Goal: Transaction & Acquisition: Purchase product/service

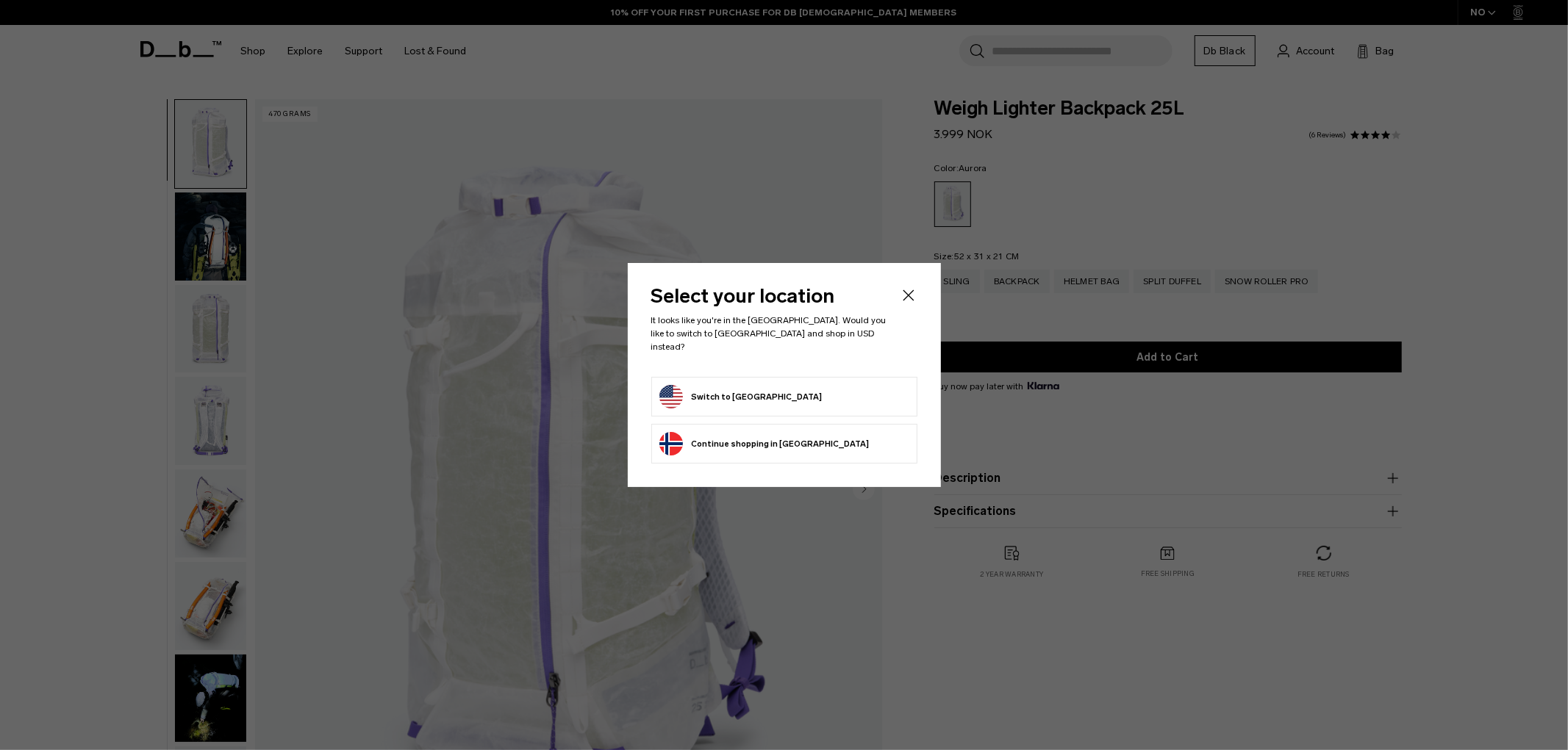
click at [909, 295] on icon "Close" at bounding box center [909, 295] width 18 height 18
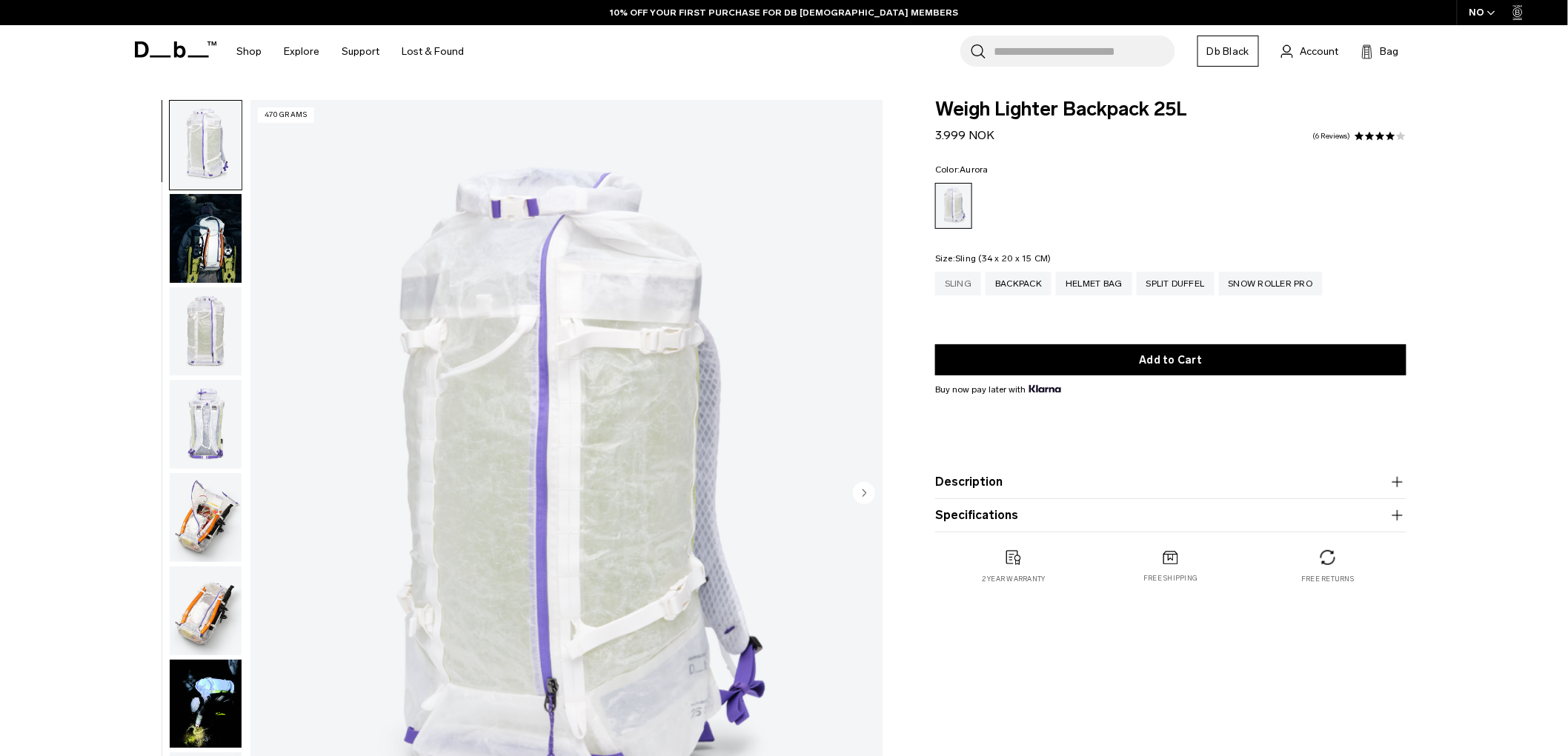
click at [958, 289] on div "Sling" at bounding box center [958, 283] width 46 height 23
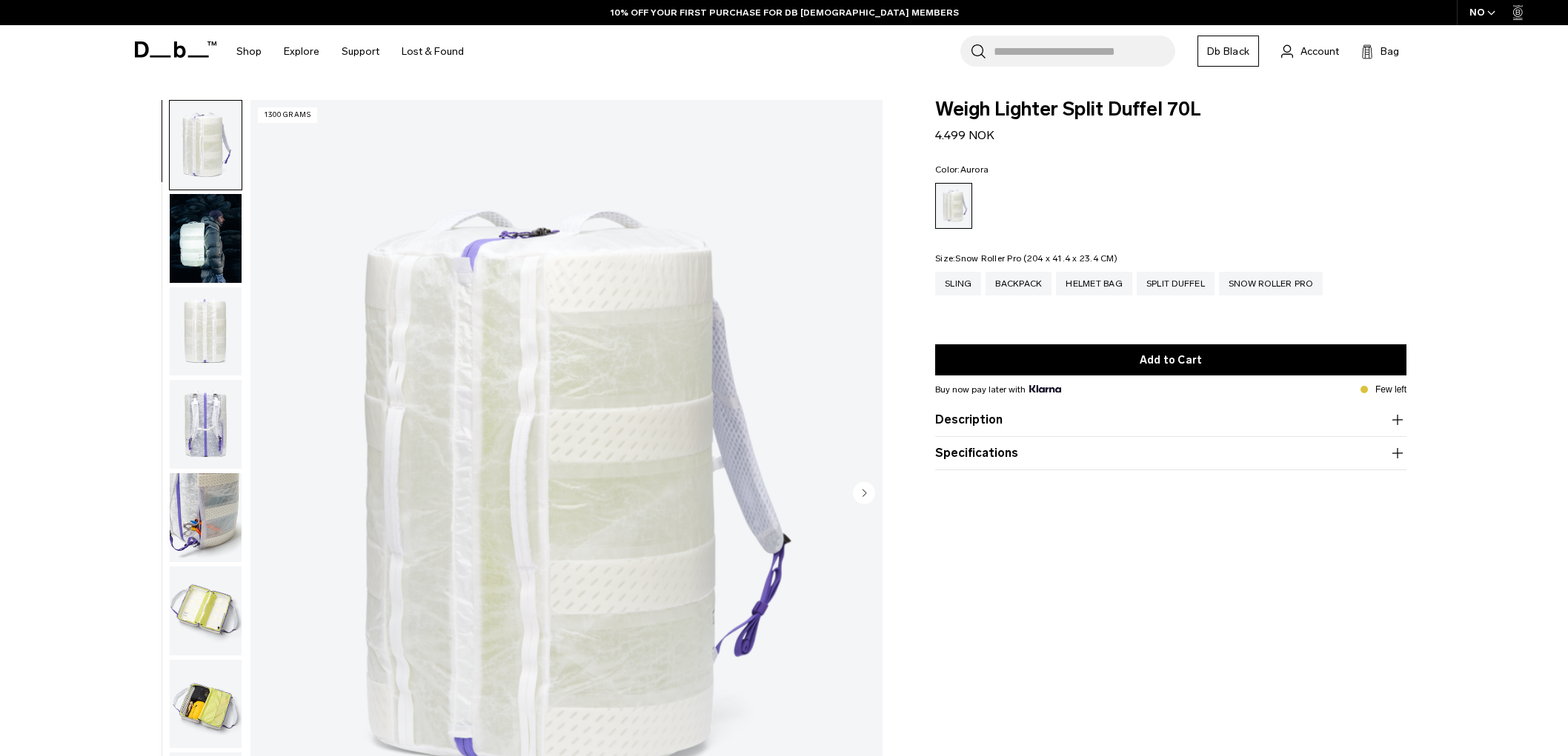
click at [1256, 287] on div "Snow Roller Pro" at bounding box center [1270, 283] width 103 height 23
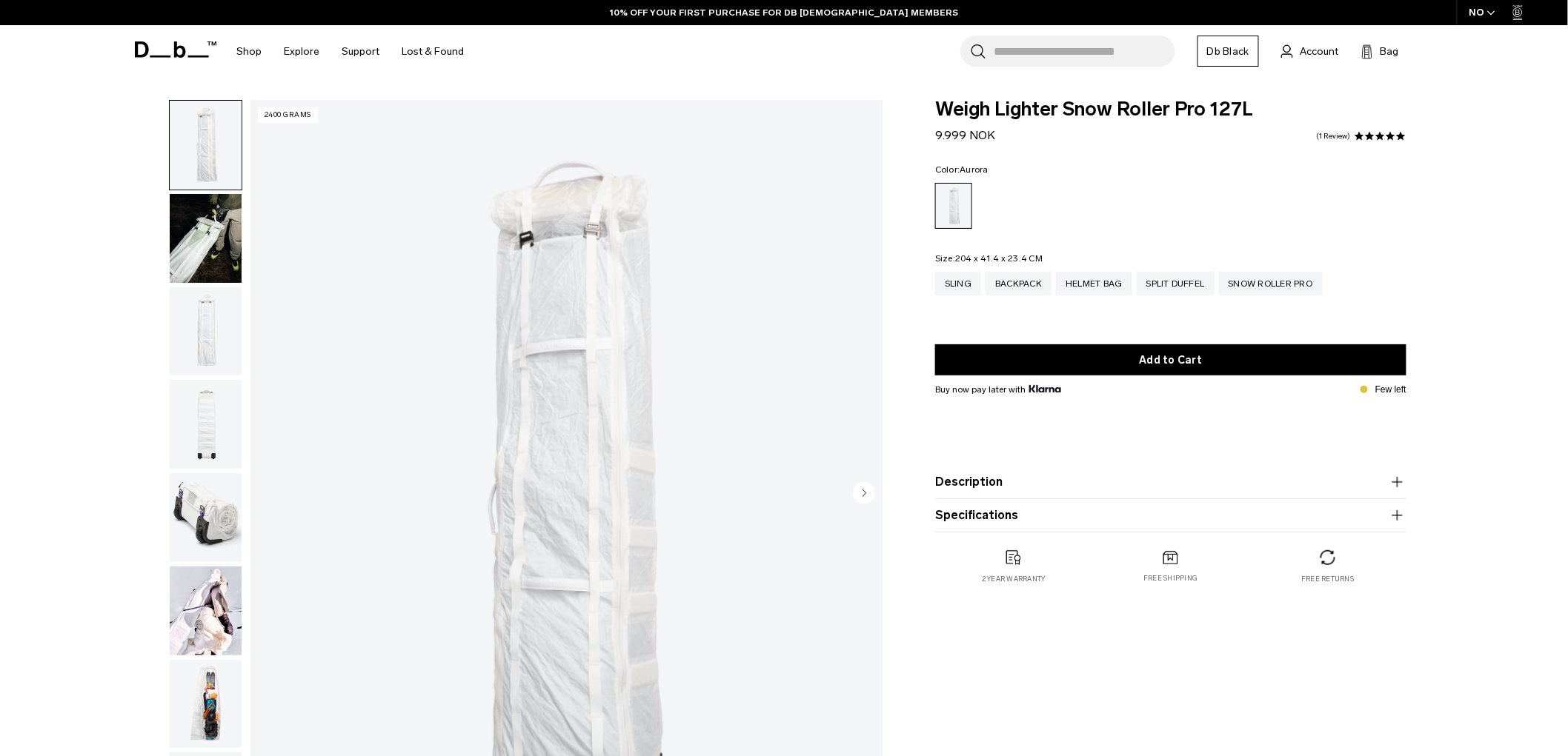
click at [219, 231] on img "button" at bounding box center [206, 238] width 72 height 89
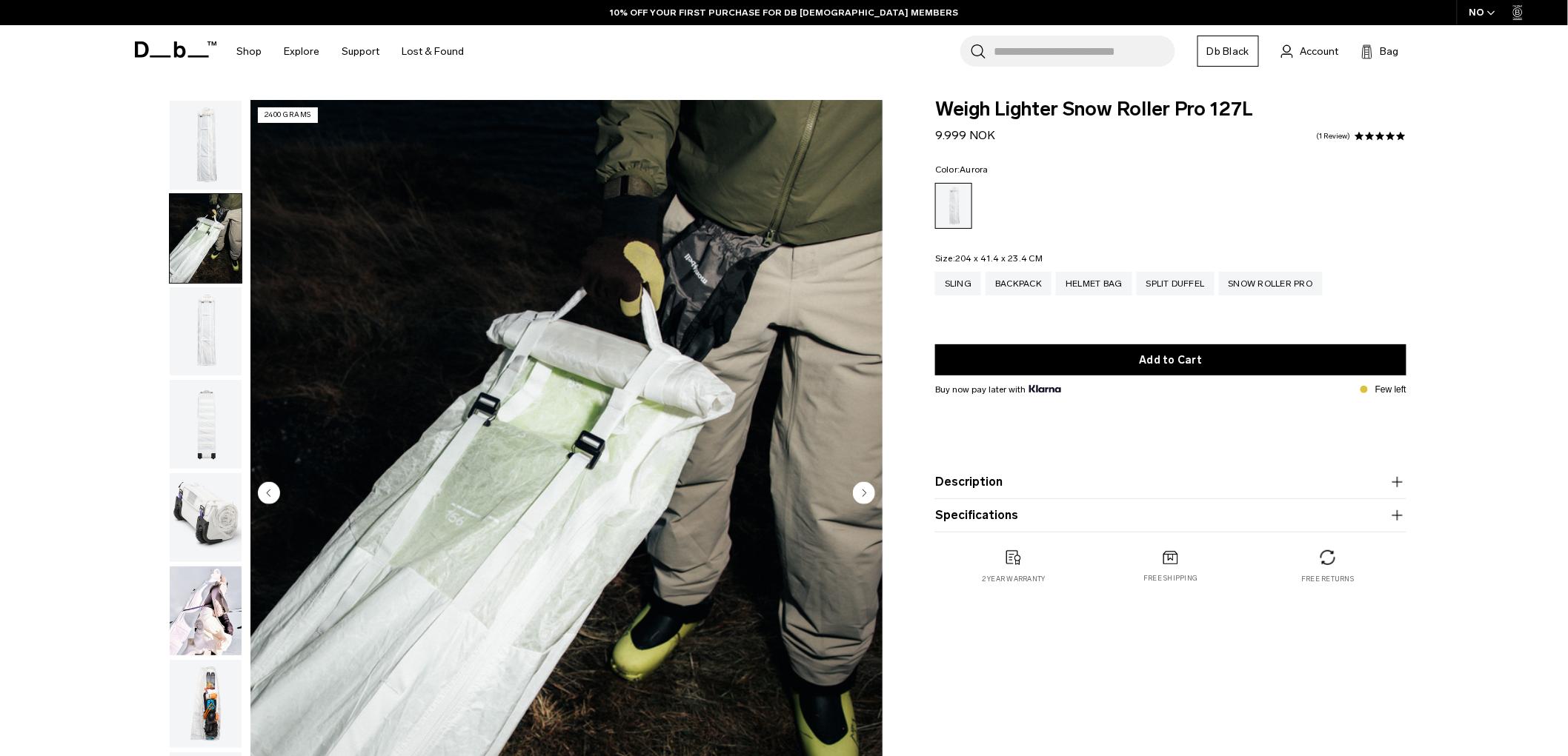
click at [193, 332] on img "button" at bounding box center [206, 332] width 72 height 89
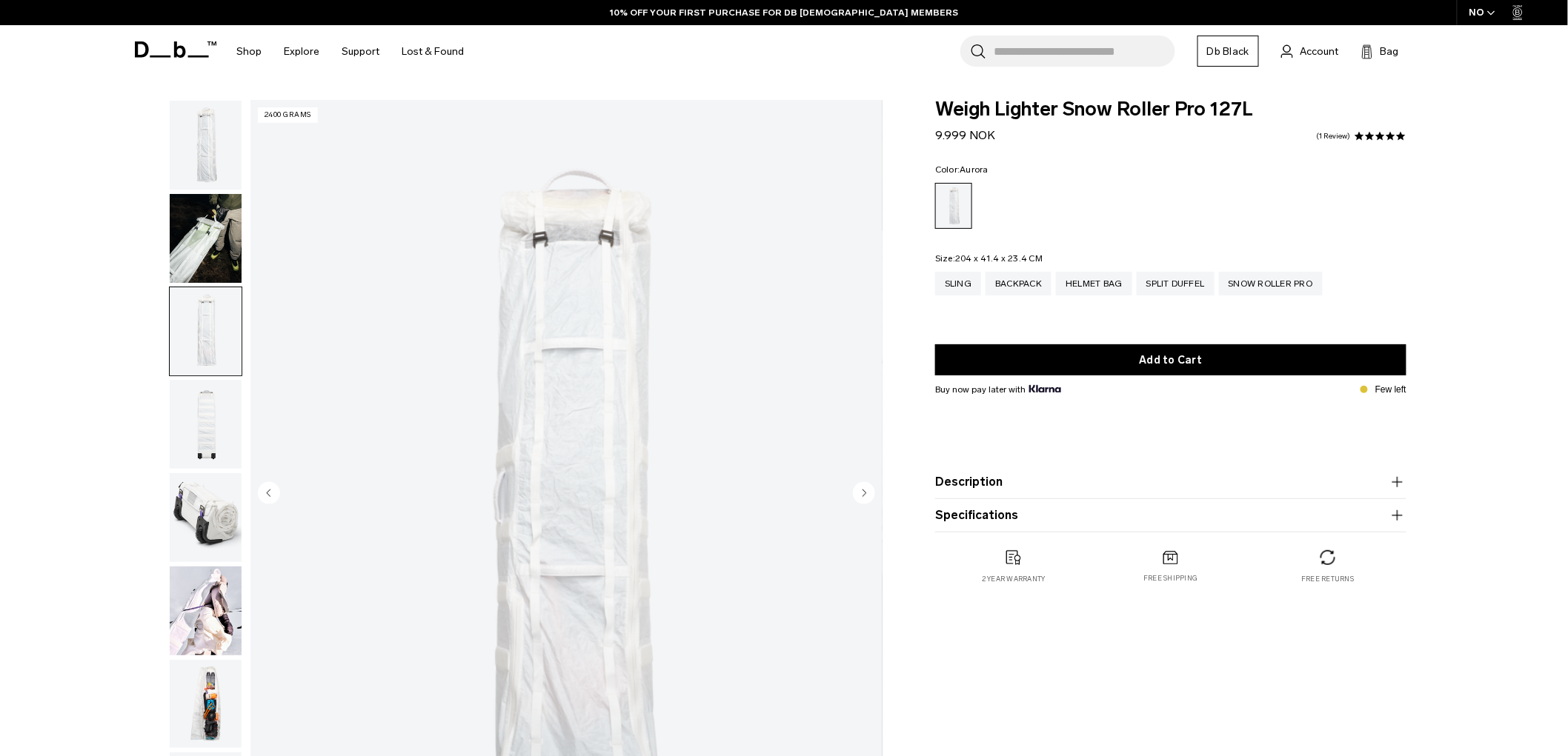
click at [204, 422] on img "button" at bounding box center [206, 424] width 72 height 89
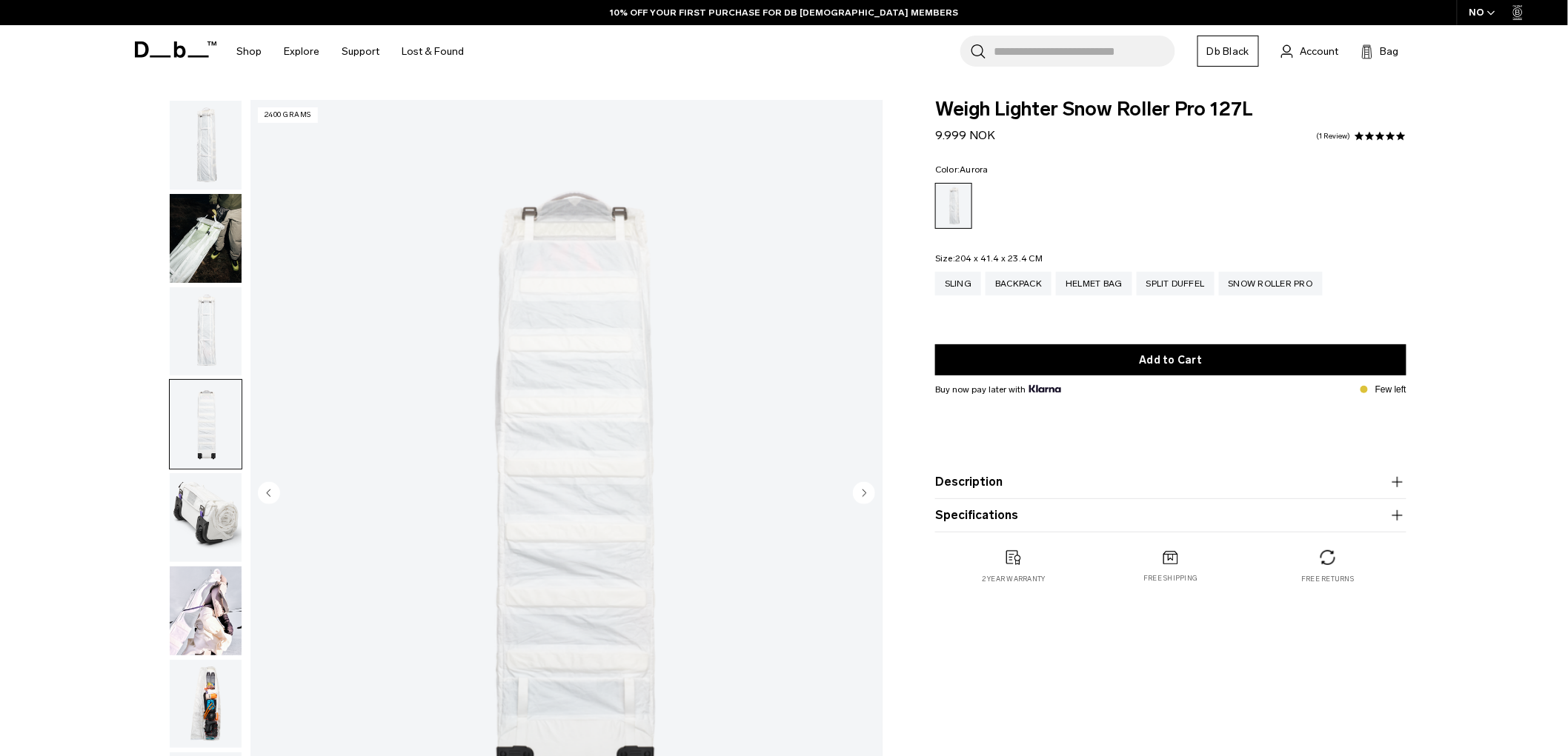
click at [199, 531] on img "button" at bounding box center [206, 518] width 72 height 89
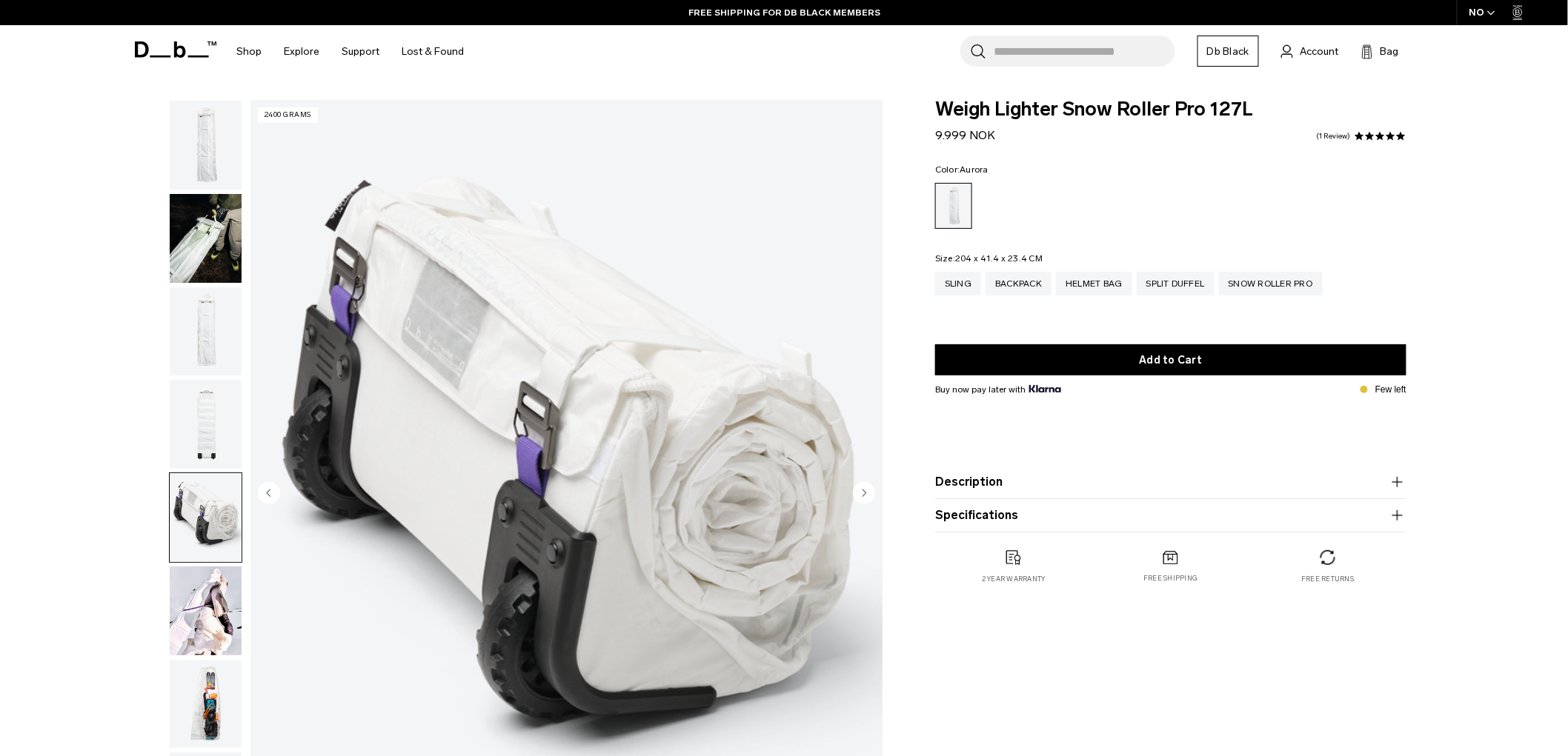
click at [194, 591] on img "button" at bounding box center [206, 610] width 72 height 89
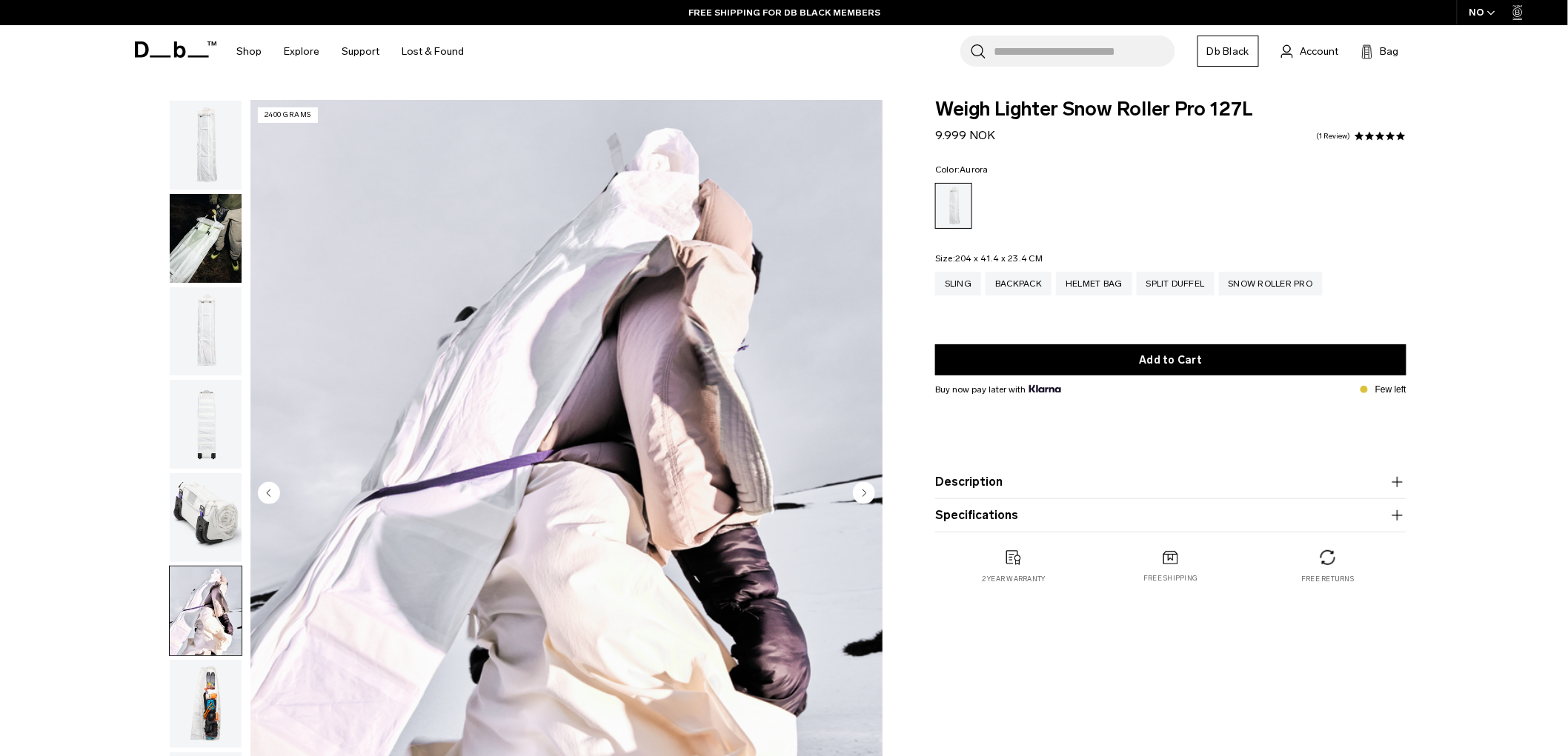
click at [196, 474] on img "button" at bounding box center [206, 518] width 72 height 89
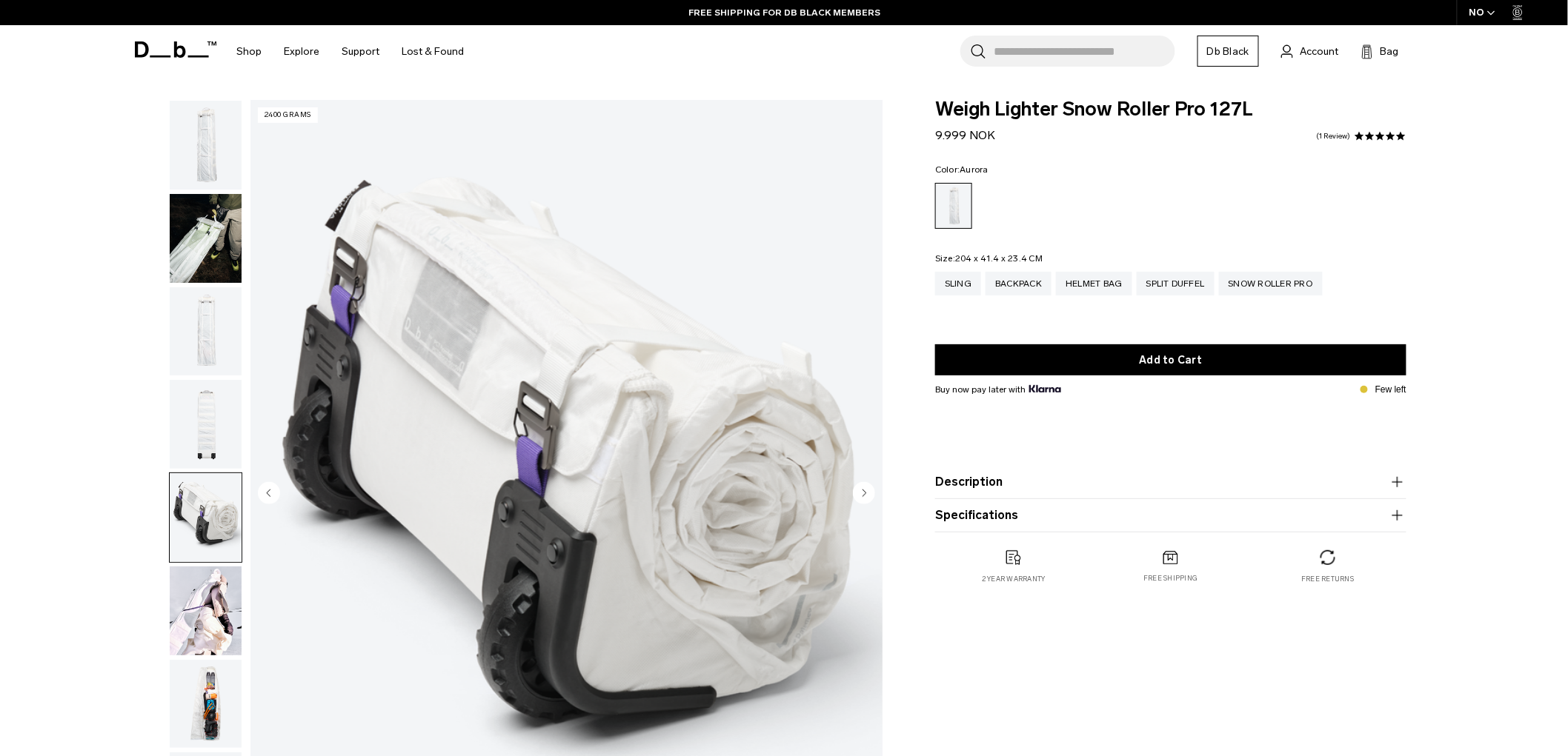
click at [209, 371] on img "button" at bounding box center [206, 332] width 72 height 89
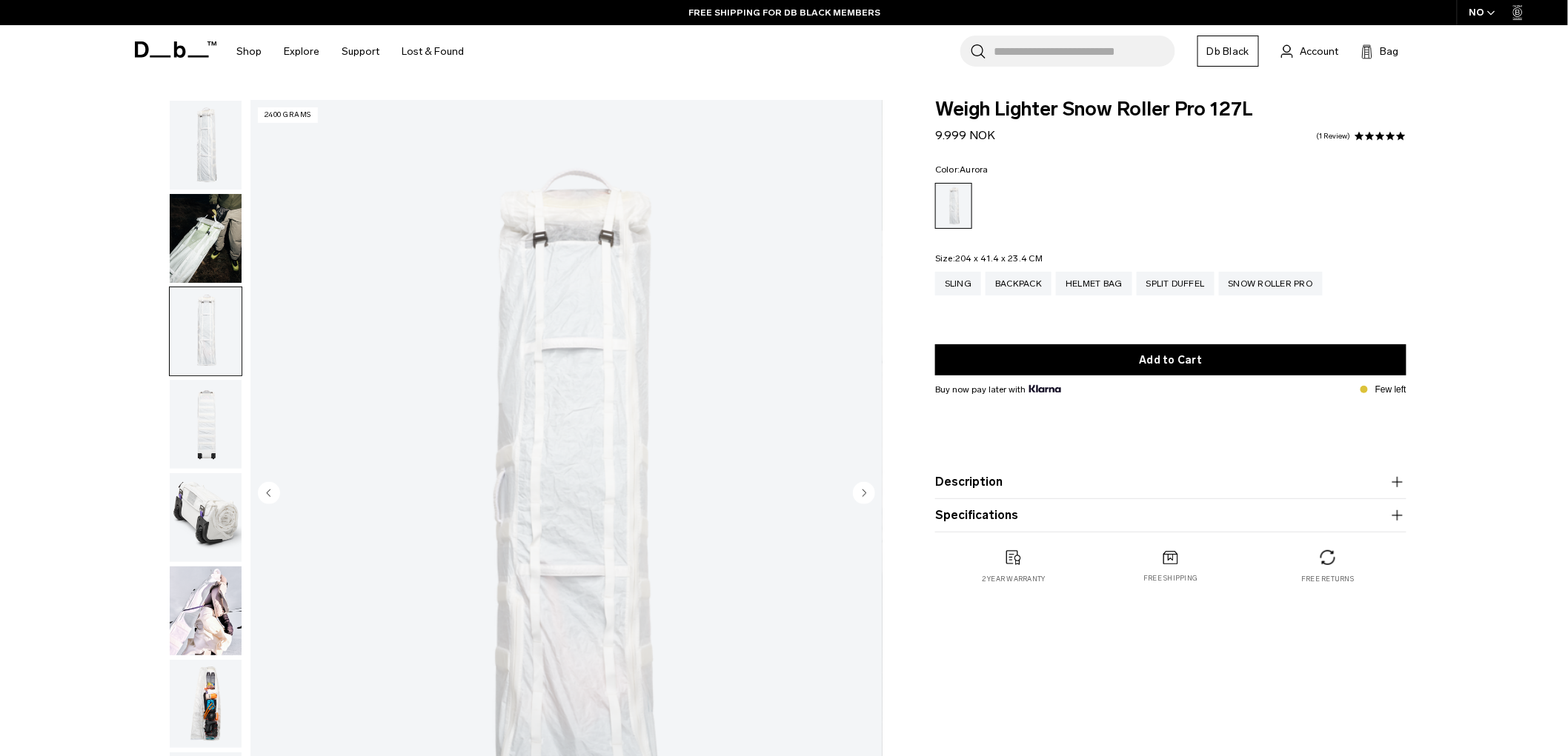
click at [209, 417] on img "button" at bounding box center [206, 424] width 72 height 89
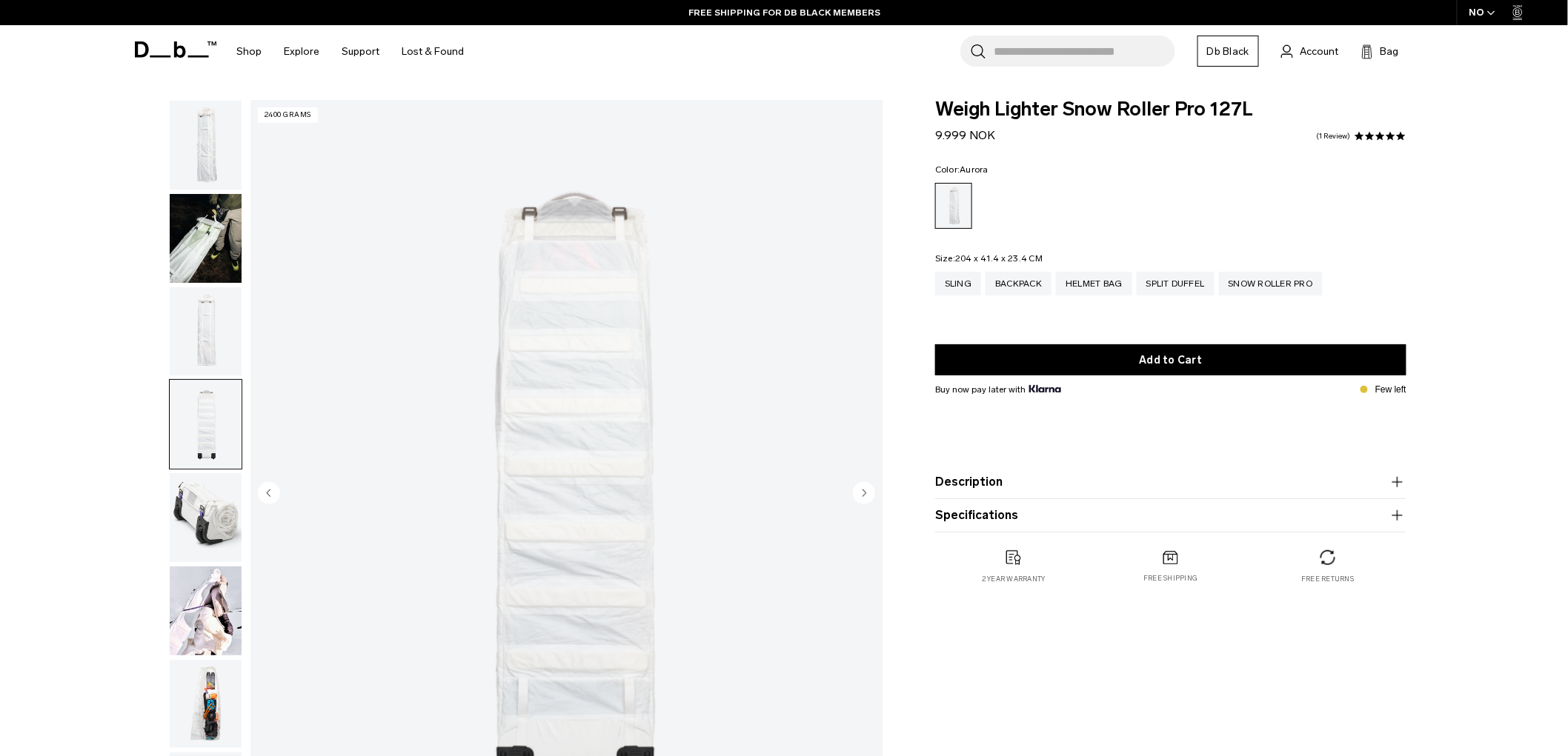
click at [204, 545] on img "button" at bounding box center [206, 518] width 72 height 89
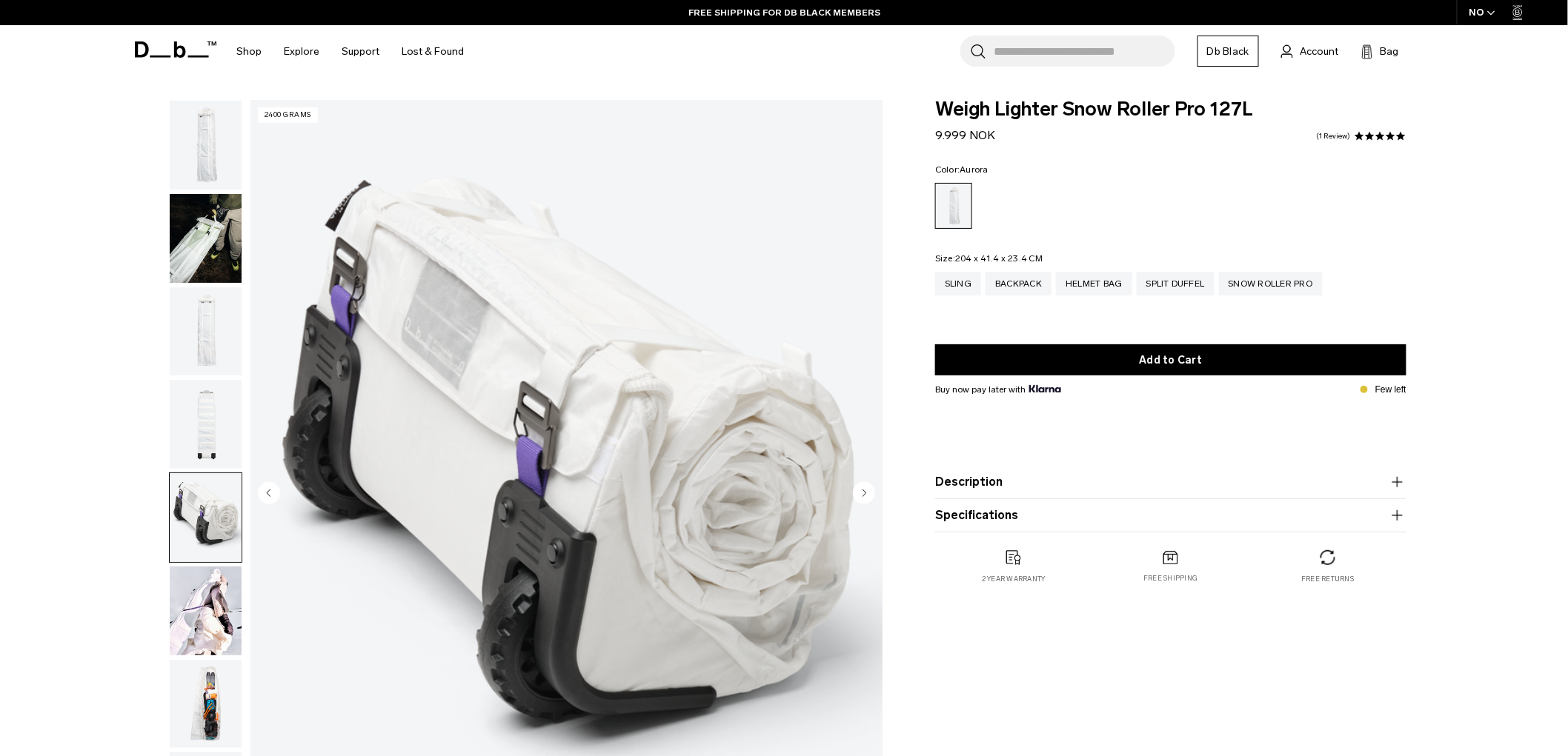
click at [191, 604] on img "button" at bounding box center [206, 610] width 72 height 89
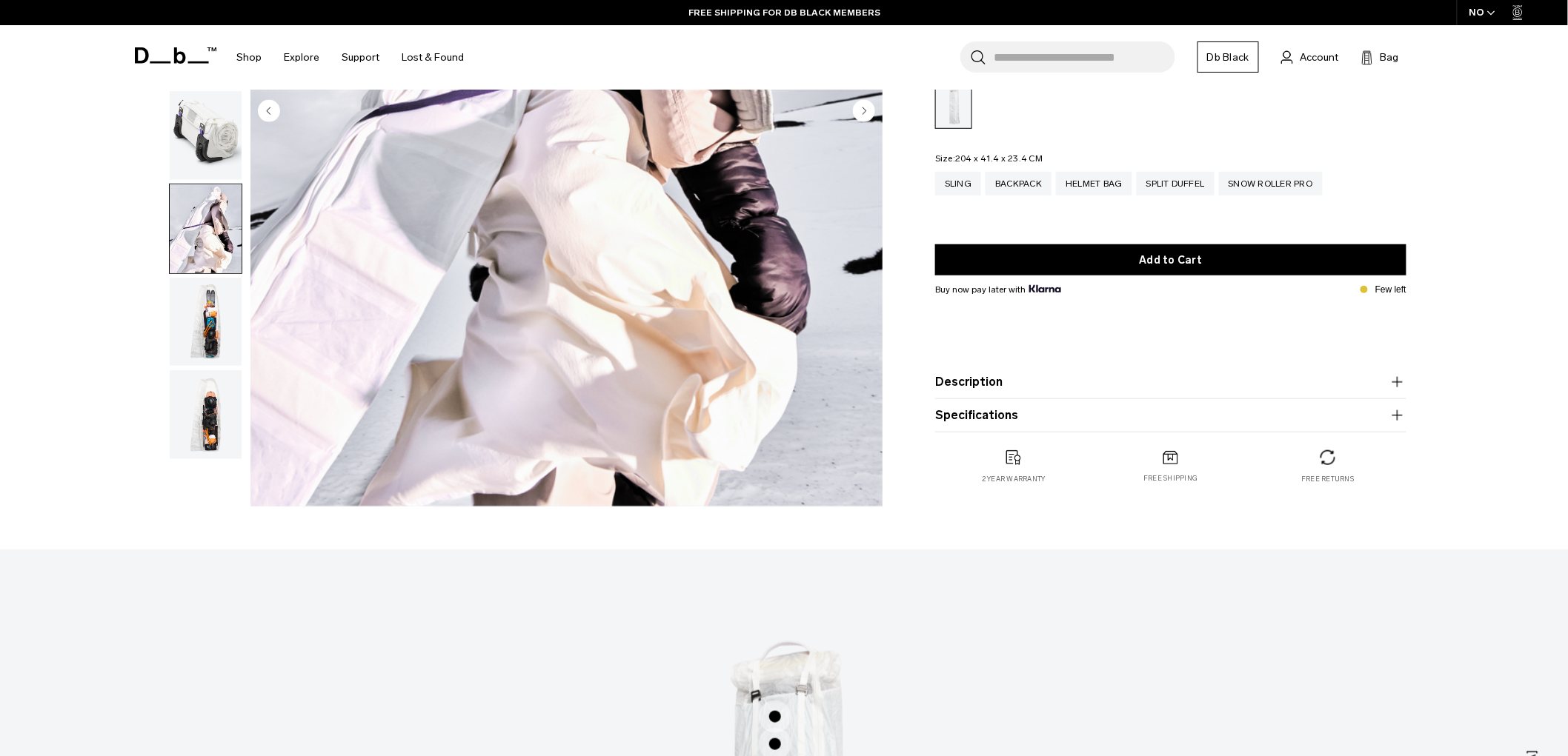
scroll to position [411, 0]
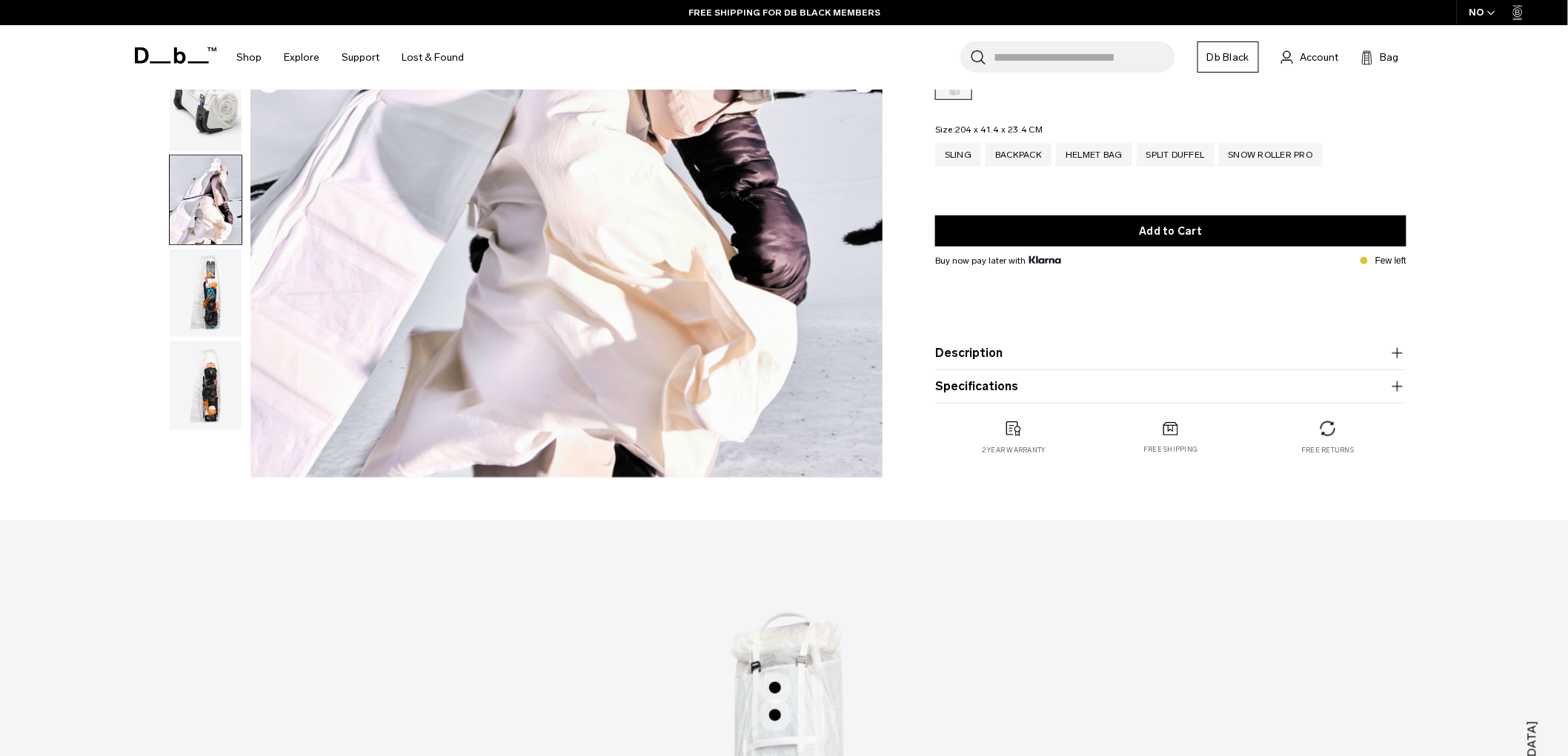
click at [188, 365] on img "button" at bounding box center [206, 386] width 72 height 89
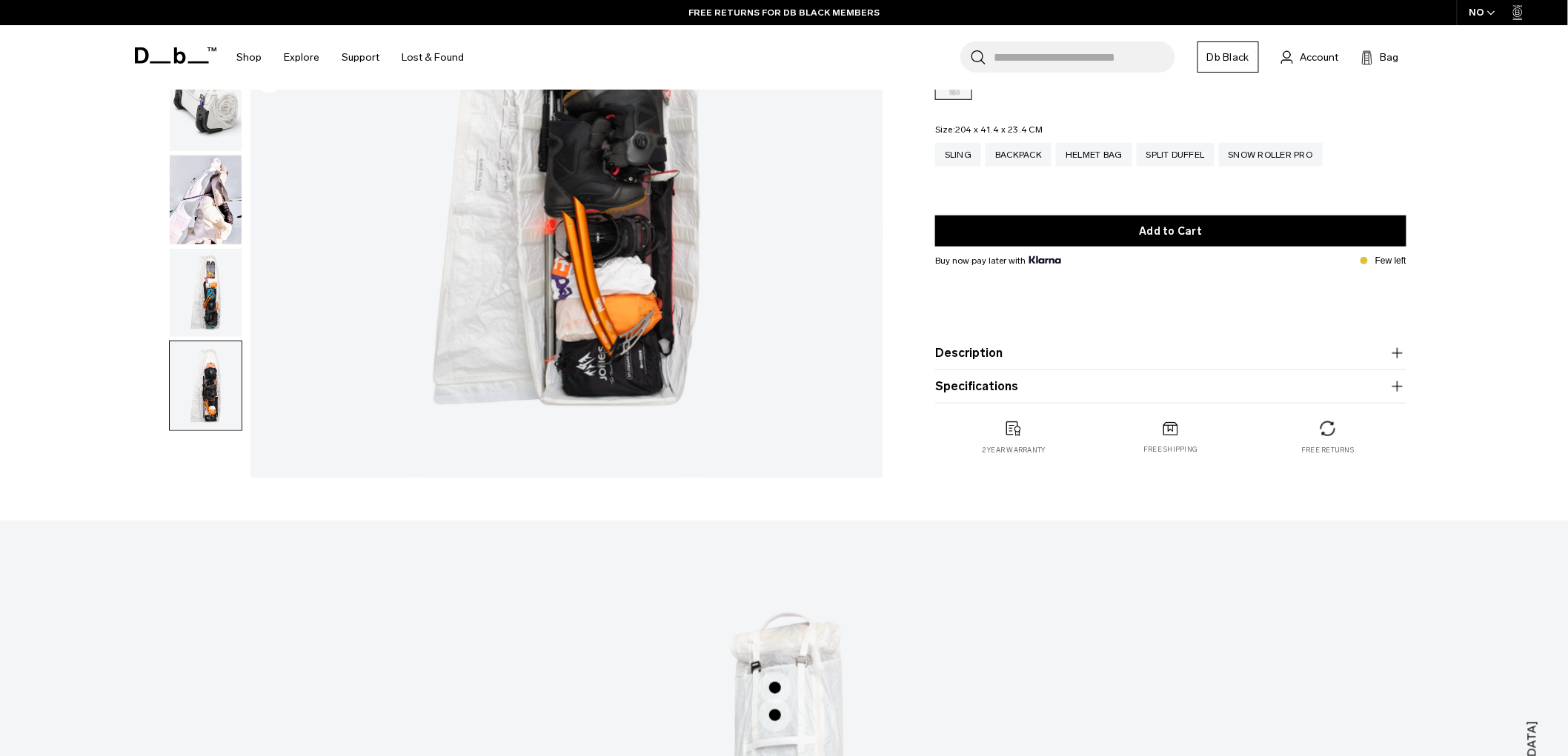
click at [201, 314] on img "button" at bounding box center [206, 293] width 72 height 89
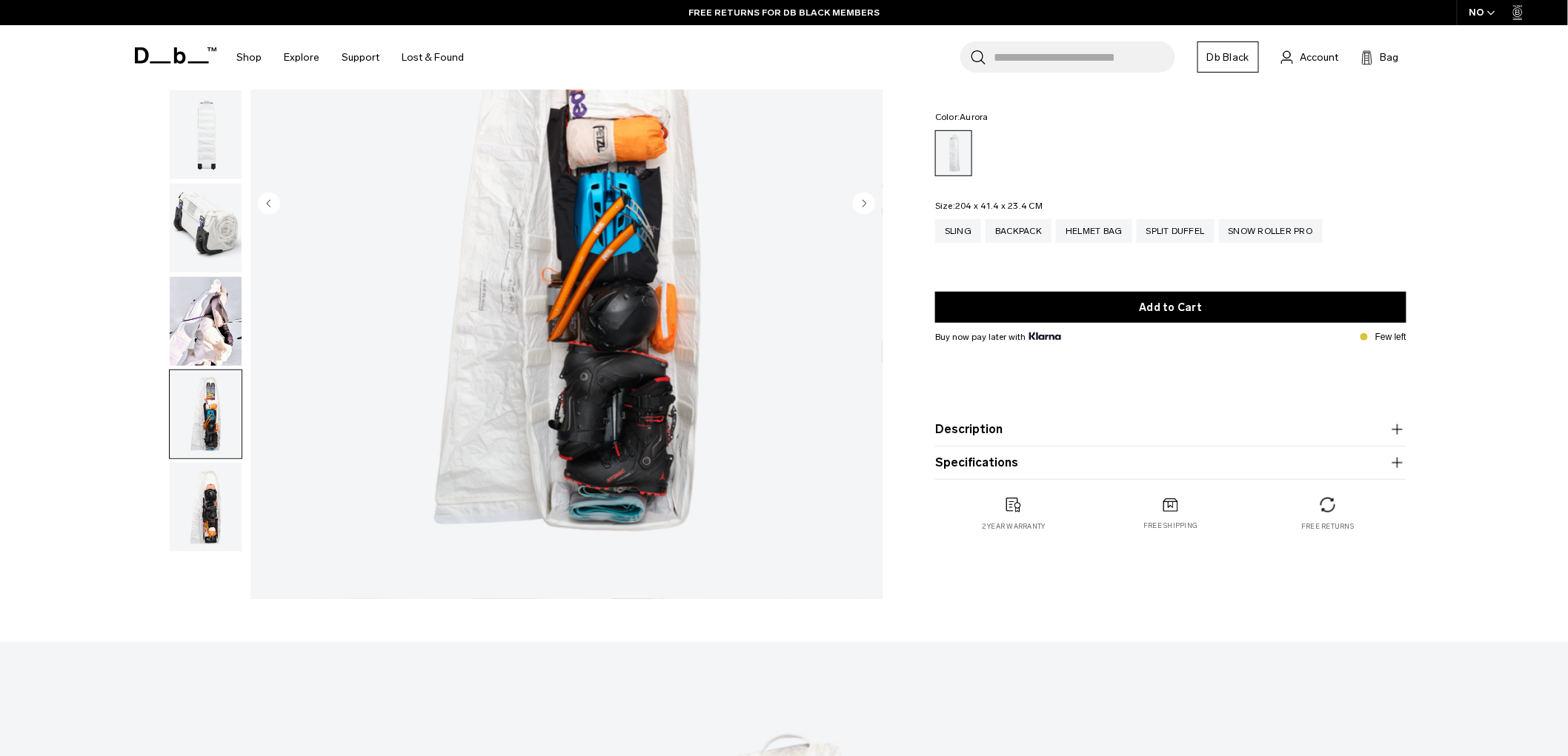
scroll to position [0, 0]
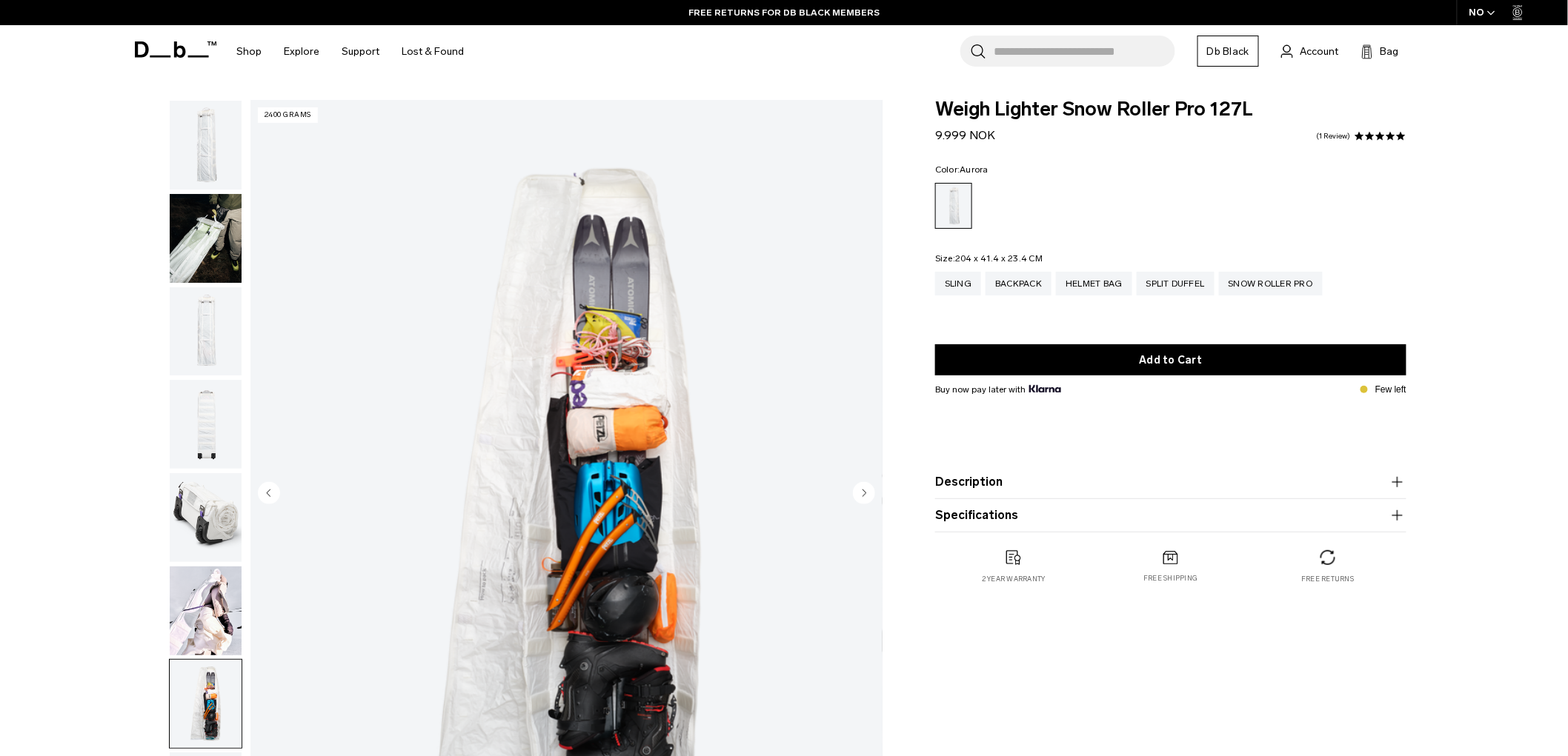
click at [227, 165] on img "button" at bounding box center [206, 145] width 72 height 89
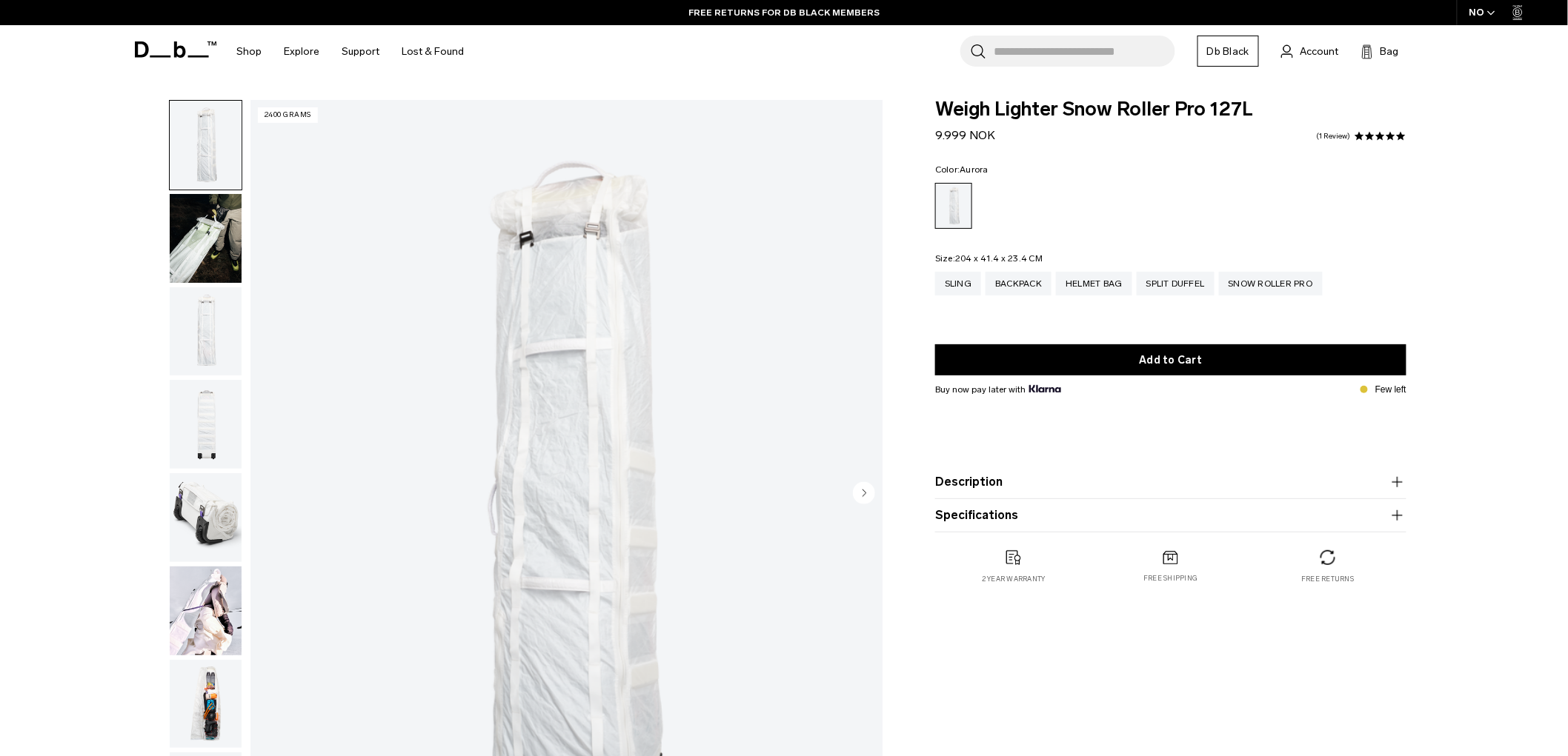
click at [219, 250] on img "button" at bounding box center [206, 238] width 72 height 89
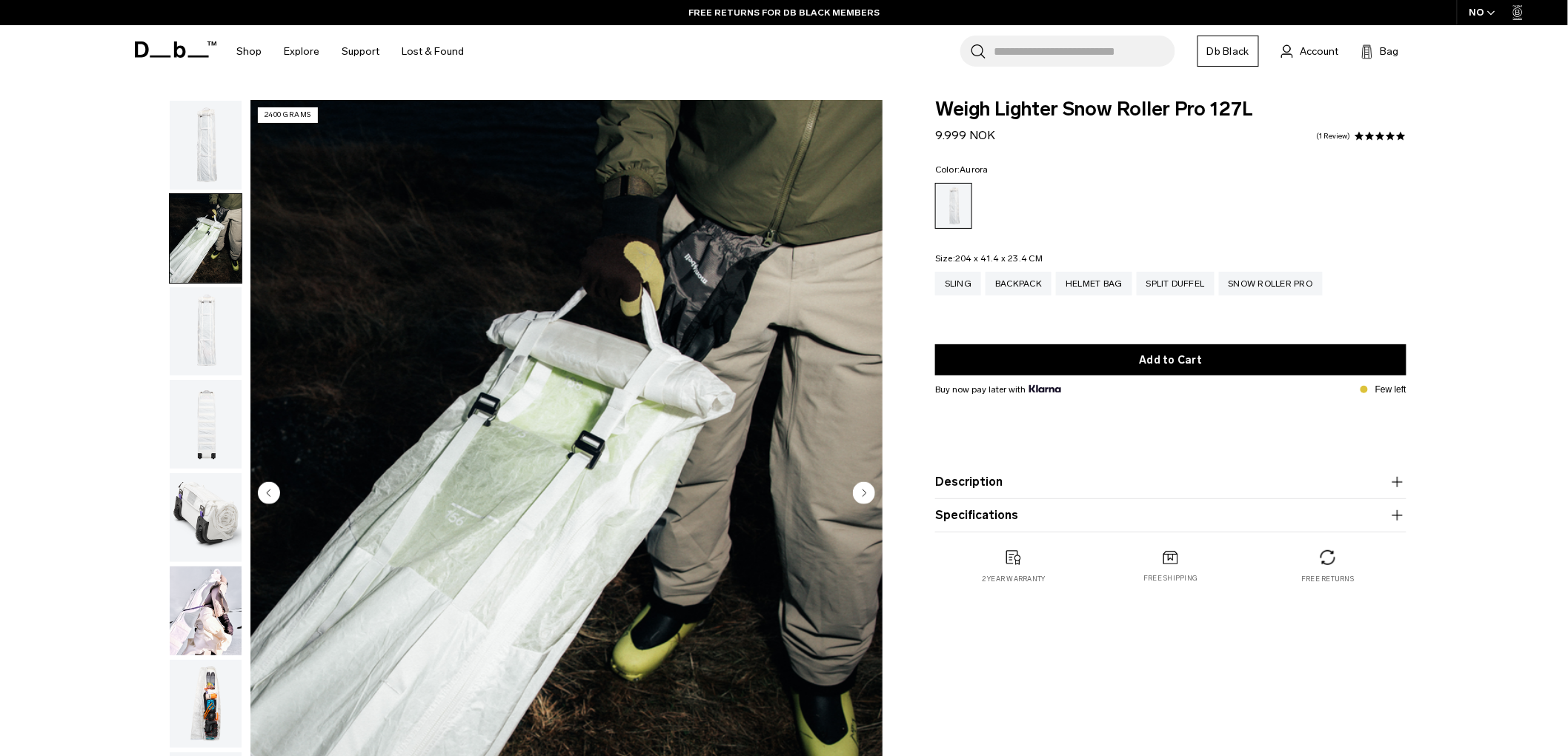
click at [209, 326] on img "button" at bounding box center [206, 332] width 72 height 89
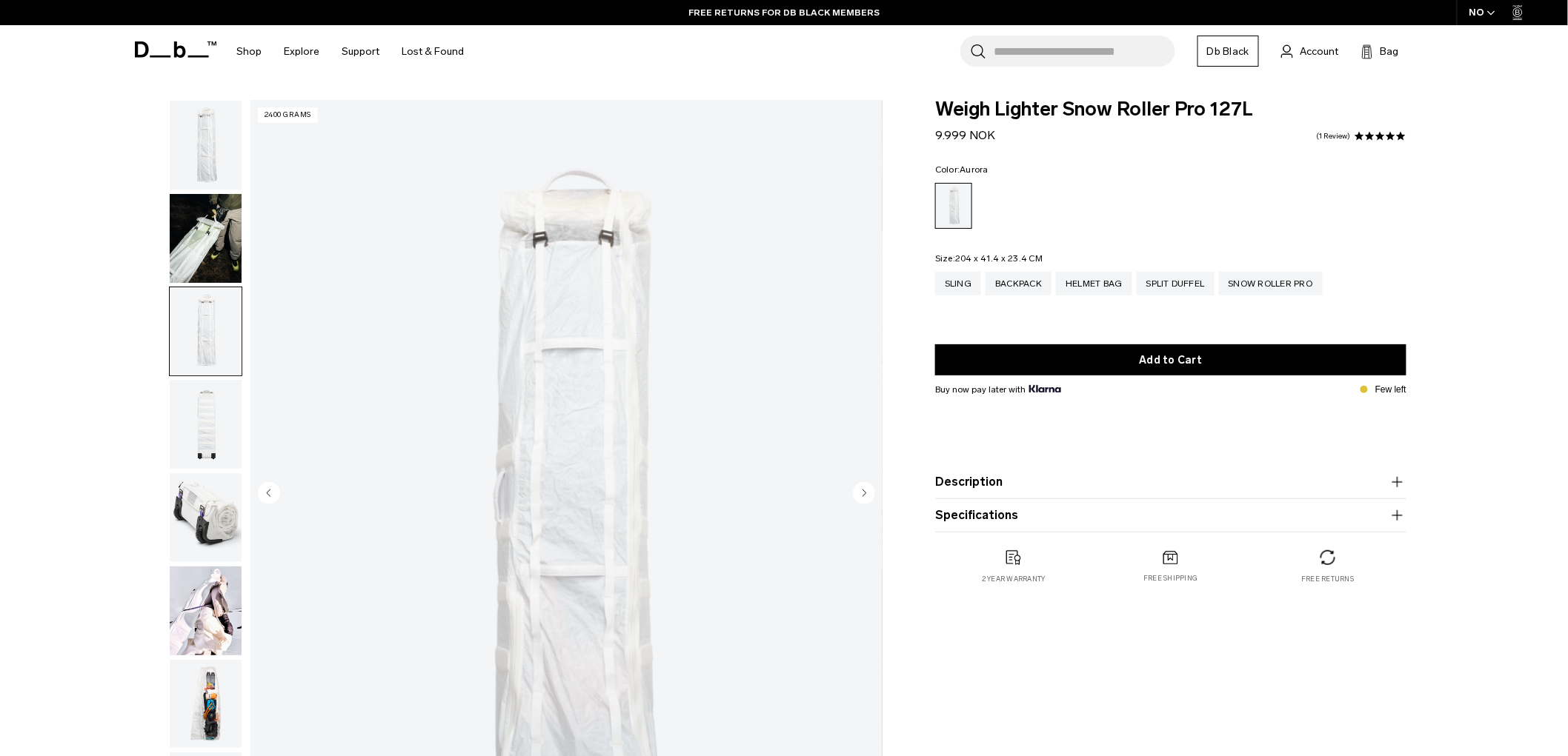
click at [209, 431] on img "button" at bounding box center [206, 424] width 72 height 89
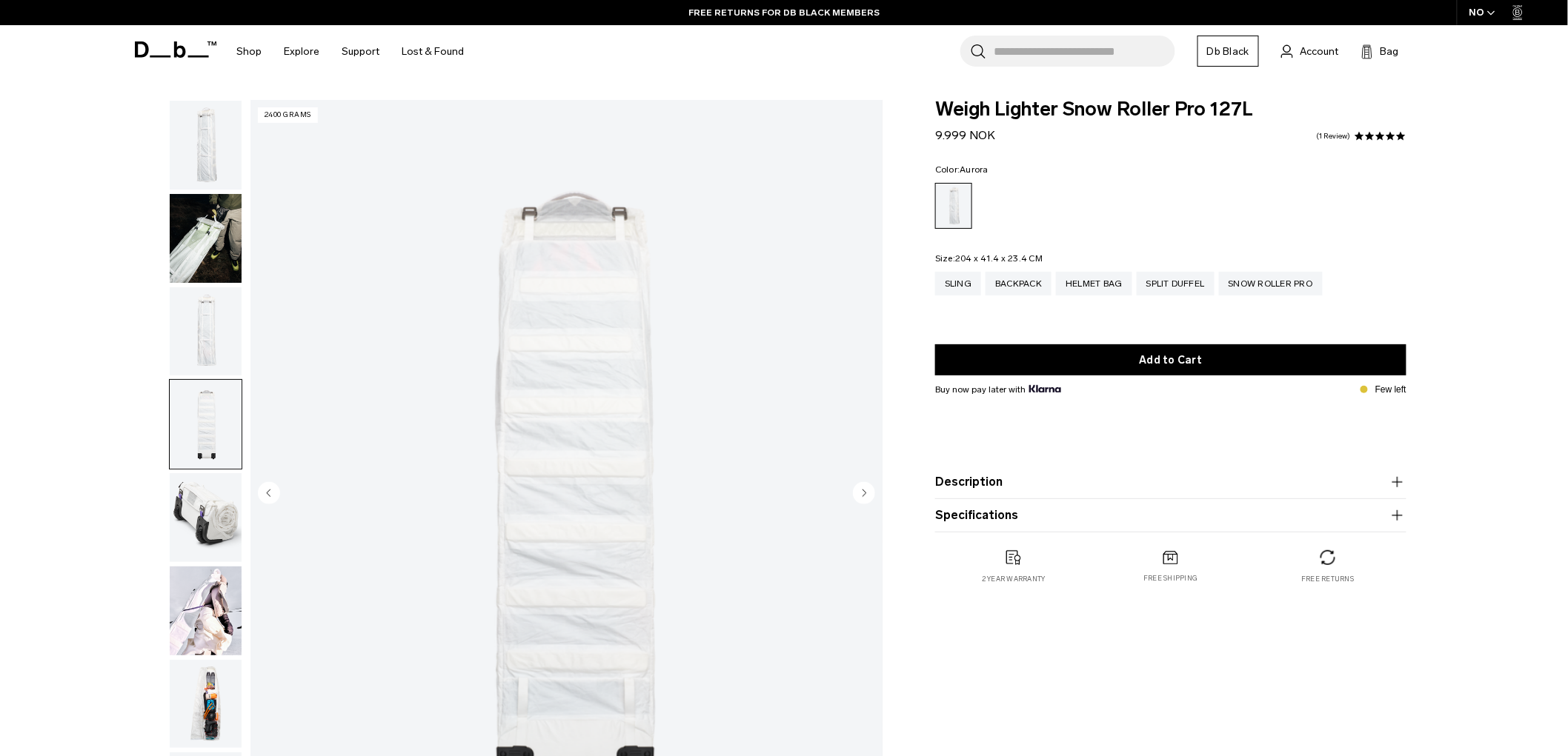
click at [209, 503] on img "button" at bounding box center [206, 518] width 72 height 89
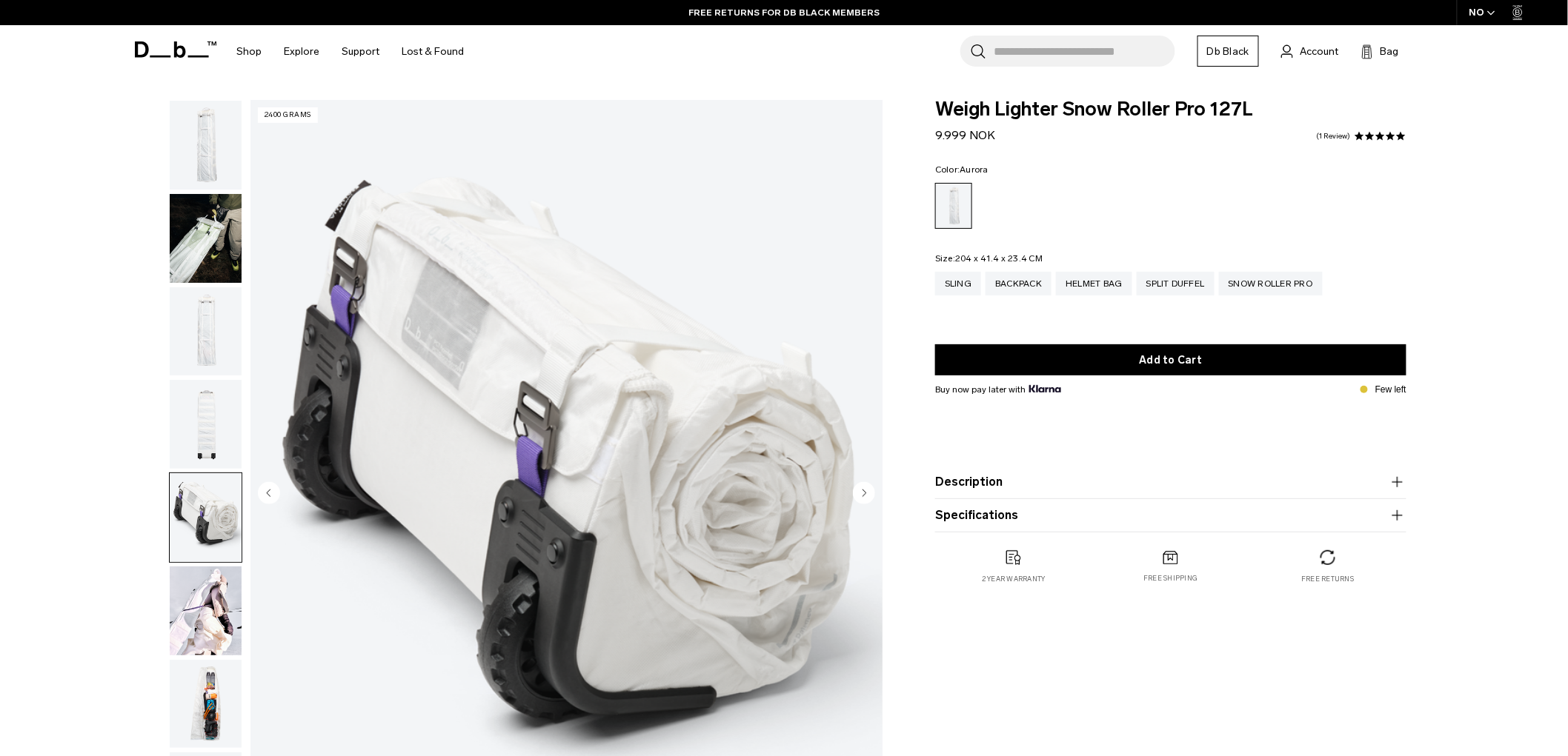
click at [201, 604] on img "button" at bounding box center [206, 610] width 72 height 89
